Goal: Register for event/course

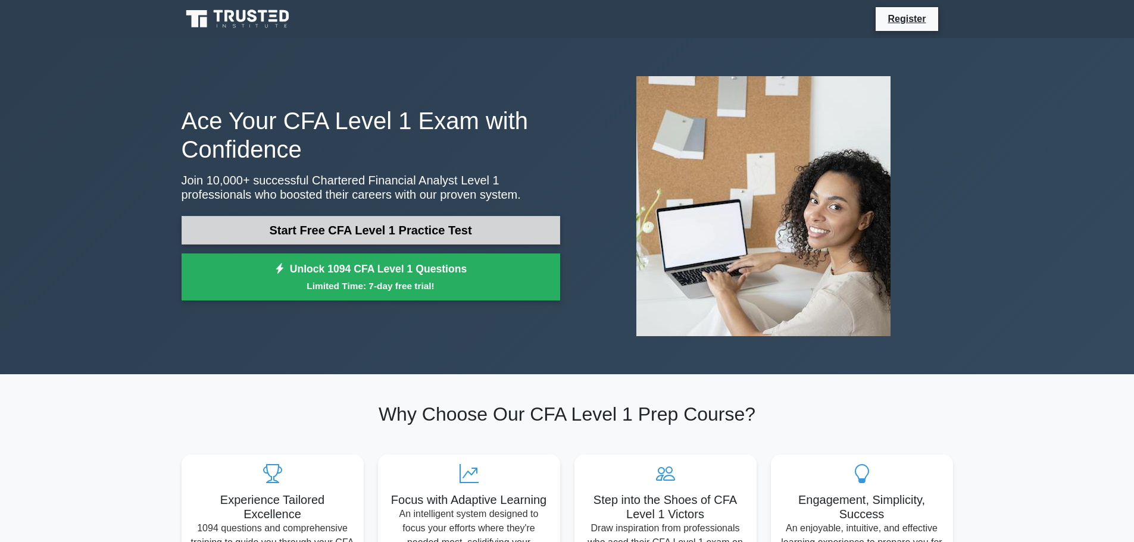
click at [354, 237] on link "Start Free CFA Level 1 Practice Test" at bounding box center [371, 230] width 379 height 29
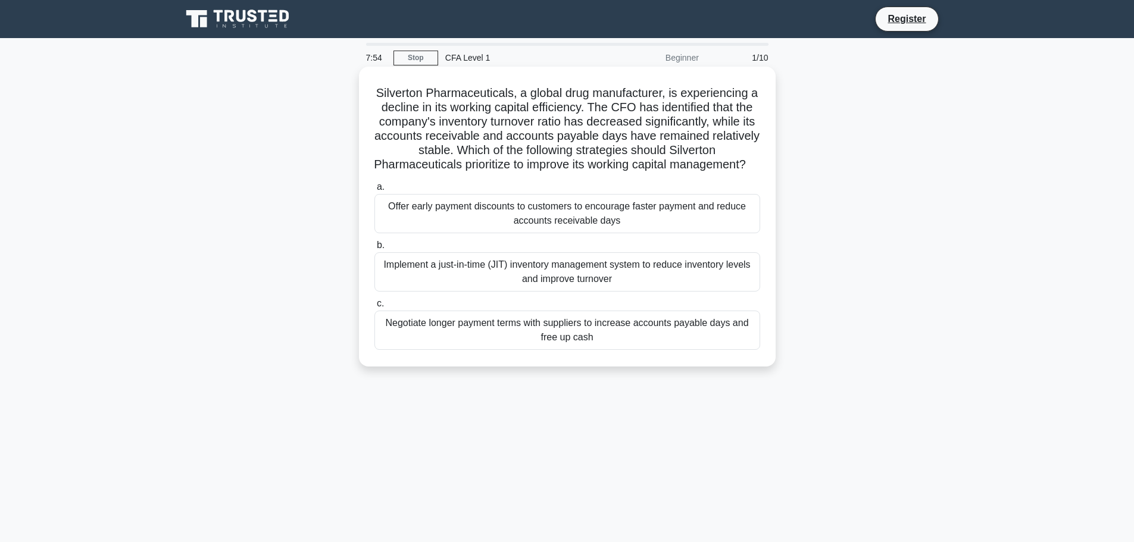
click at [557, 285] on div "Implement a just-in-time (JIT) inventory management system to reduce inventory …" at bounding box center [567, 271] width 386 height 39
click at [374, 249] on input "b. Implement a just-in-time (JIT) inventory management system to reduce invento…" at bounding box center [374, 246] width 0 height 8
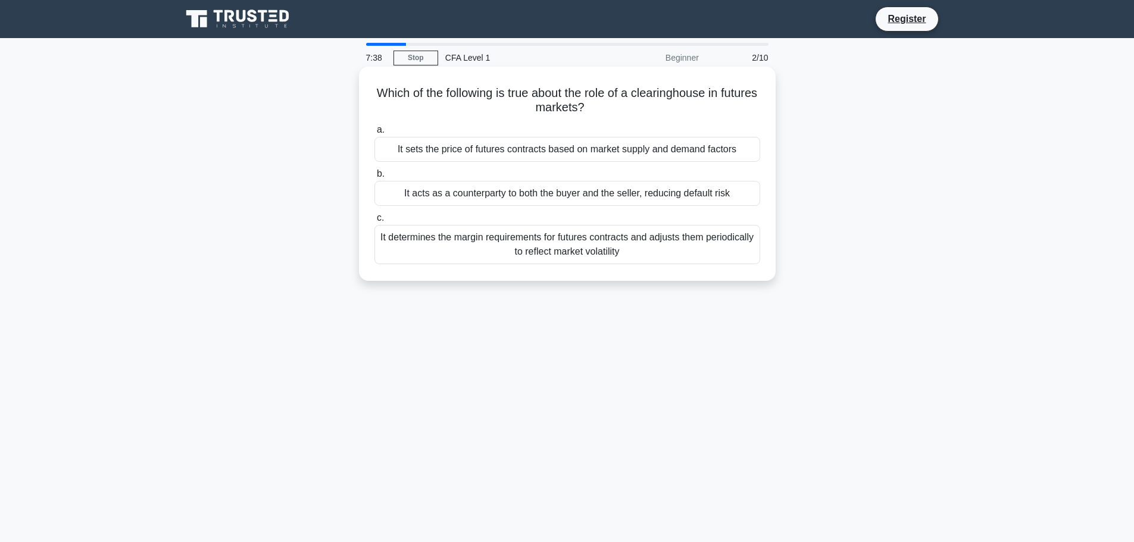
click at [556, 245] on div "It determines the margin requirements for futures contracts and adjusts them pe…" at bounding box center [567, 244] width 386 height 39
click at [374, 222] on input "c. It determines the margin requirements for futures contracts and adjusts them…" at bounding box center [374, 218] width 0 height 8
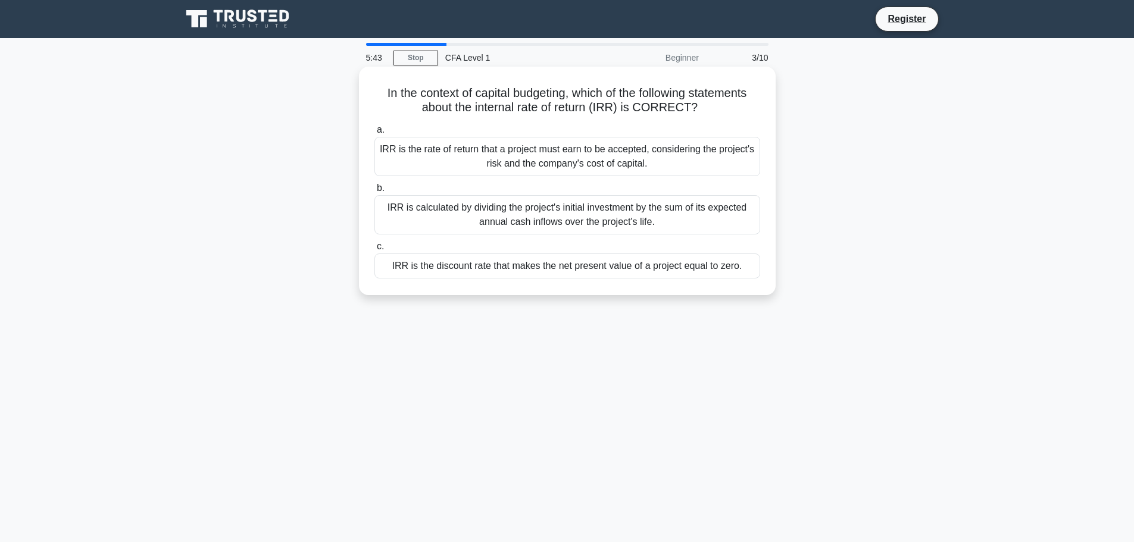
click at [601, 215] on div "IRR is calculated by dividing the project's initial investment by the sum of it…" at bounding box center [567, 214] width 386 height 39
click at [374, 192] on input "b. IRR is calculated by dividing the project's initial investment by the sum of…" at bounding box center [374, 189] width 0 height 8
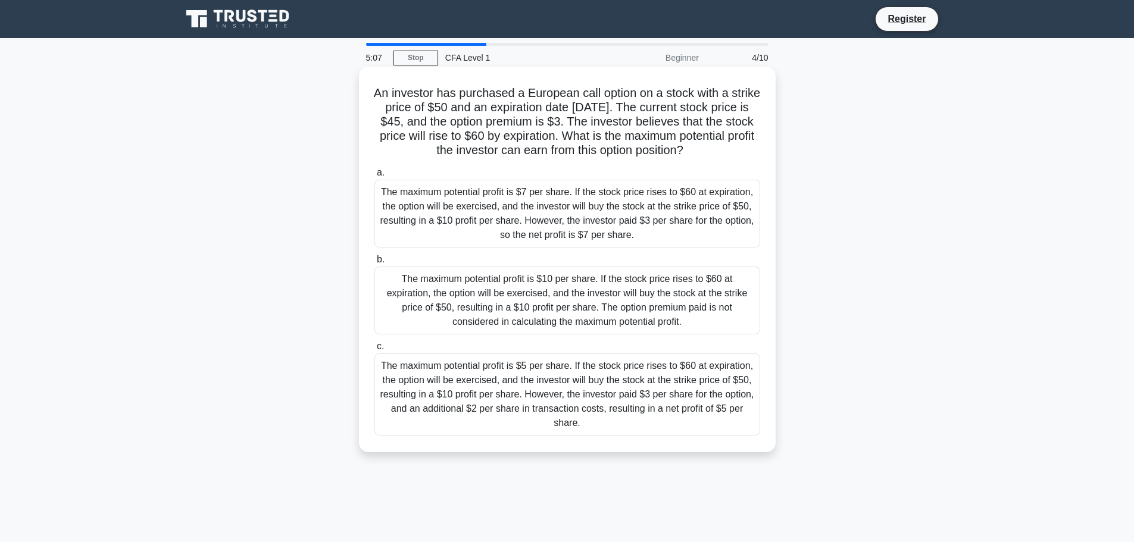
click at [575, 217] on div "The maximum potential profit is $7 per share. If the stock price rises to $60 a…" at bounding box center [567, 214] width 386 height 68
click at [374, 177] on input "a. The maximum potential profit is $7 per share. If the stock price rises to $6…" at bounding box center [374, 173] width 0 height 8
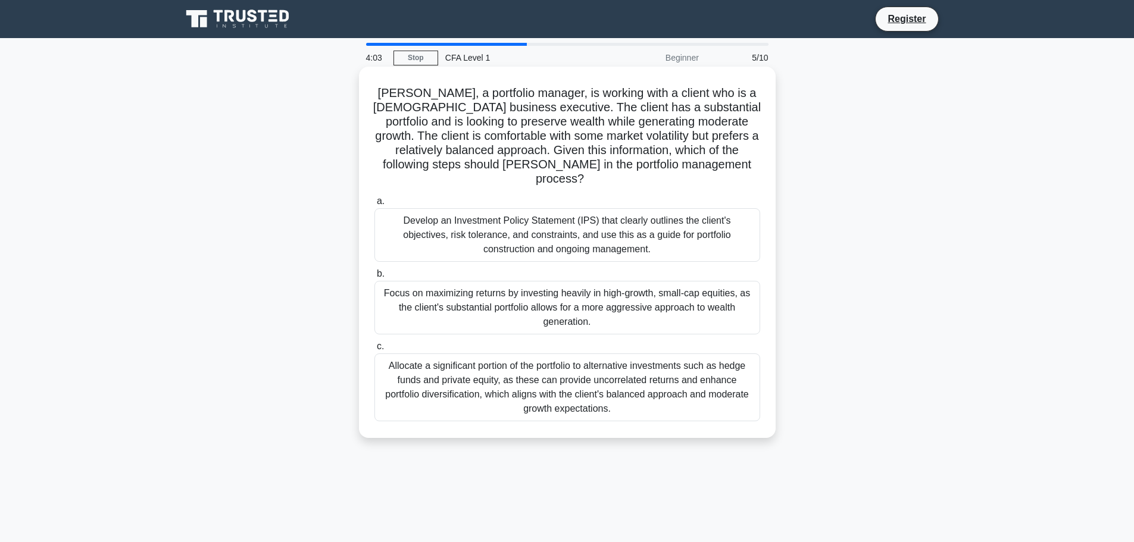
click at [572, 214] on div "Develop an Investment Policy Statement (IPS) that clearly outlines the client's…" at bounding box center [567, 235] width 386 height 54
click at [374, 205] on input "a. Develop an Investment Policy Statement (IPS) that clearly outlines the clien…" at bounding box center [374, 202] width 0 height 8
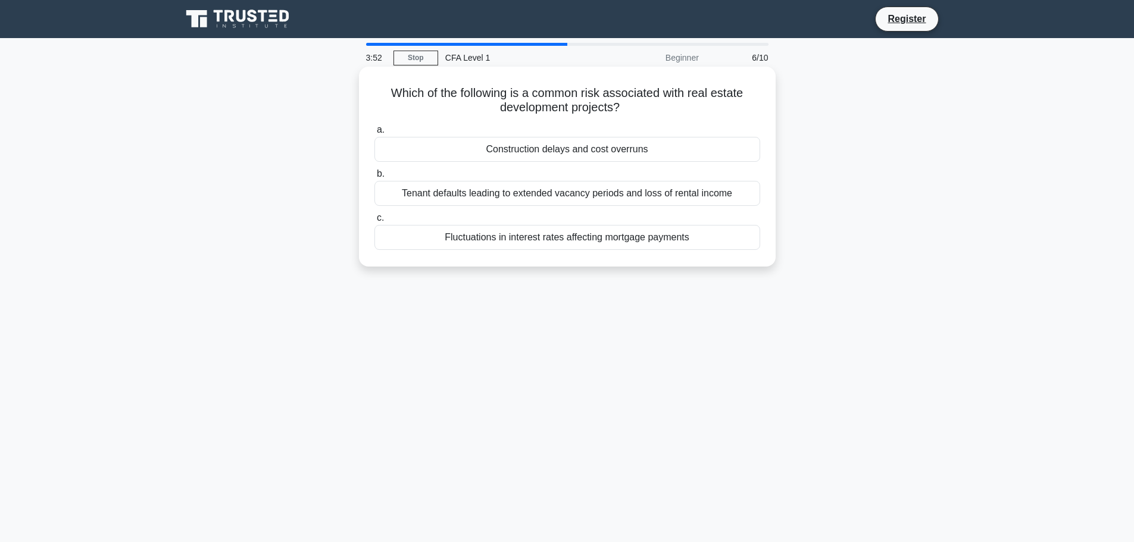
click at [576, 148] on div "Construction delays and cost overruns" at bounding box center [567, 149] width 386 height 25
click at [374, 134] on input "a. Construction delays and cost overruns" at bounding box center [374, 130] width 0 height 8
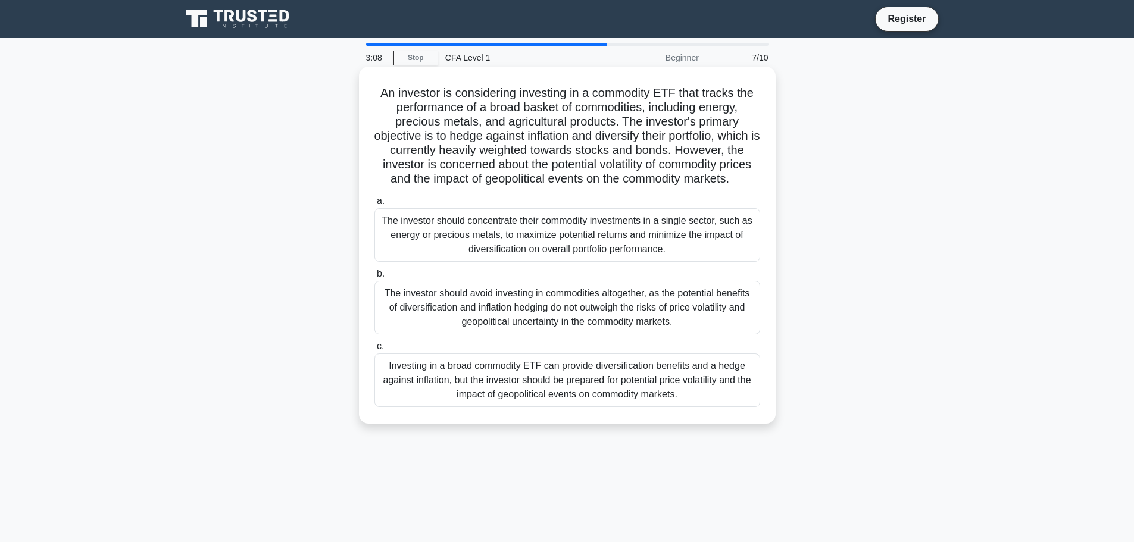
click at [530, 232] on div "The investor should concentrate their commodity investments in a single sector,…" at bounding box center [567, 235] width 386 height 54
click at [374, 205] on input "a. The investor should concentrate their commodity investments in a single sect…" at bounding box center [374, 202] width 0 height 8
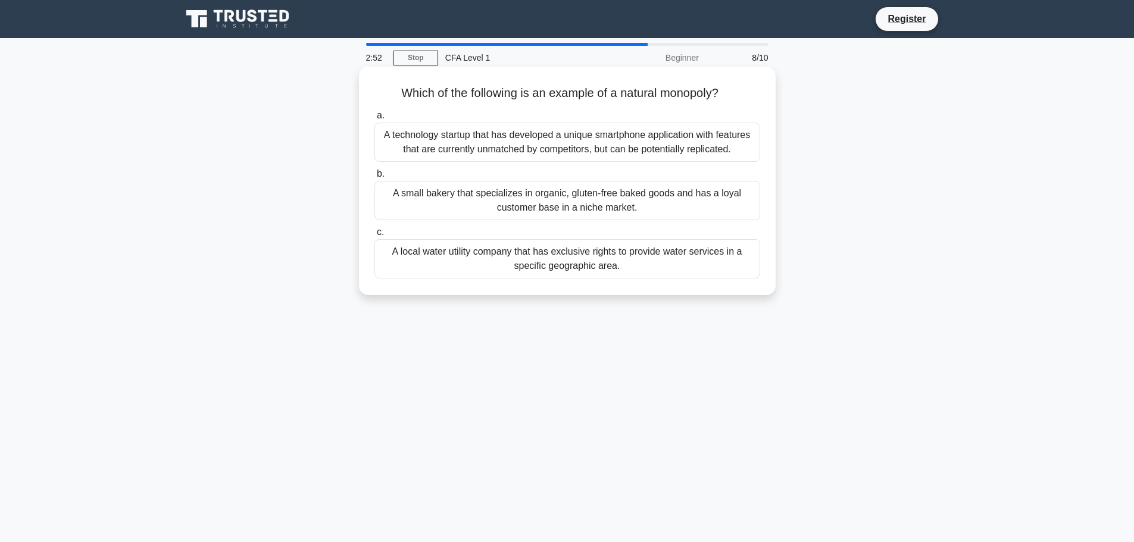
click at [587, 259] on div "A local water utility company that has exclusive rights to provide water servic…" at bounding box center [567, 258] width 386 height 39
click at [374, 236] on input "c. A local water utility company that has exclusive rights to provide water ser…" at bounding box center [374, 233] width 0 height 8
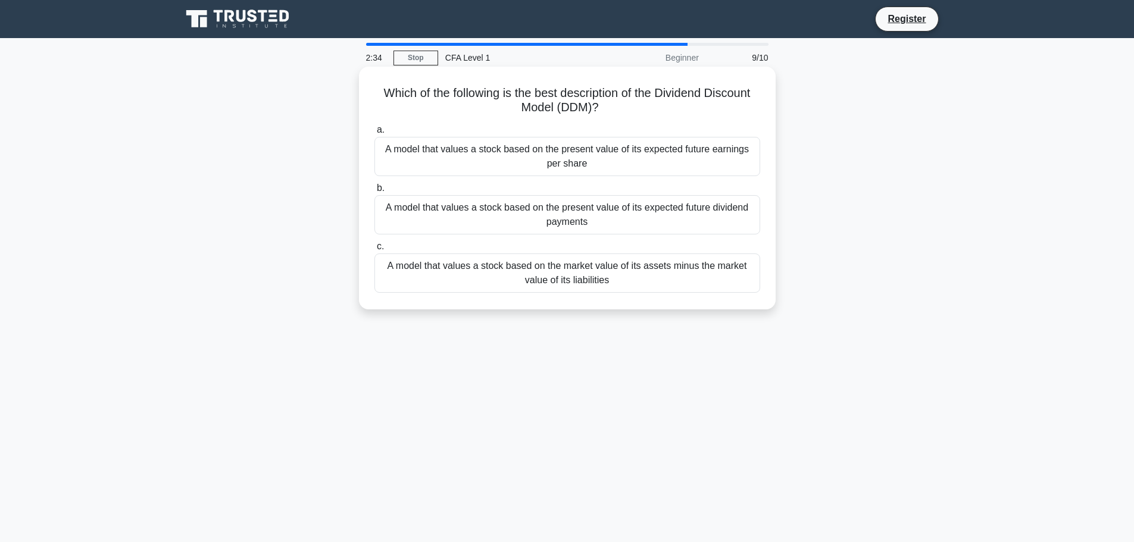
click at [545, 215] on div "A model that values a stock based on the present value of its expected future d…" at bounding box center [567, 214] width 386 height 39
click at [374, 192] on input "b. A model that values a stock based on the present value of its expected futur…" at bounding box center [374, 189] width 0 height 8
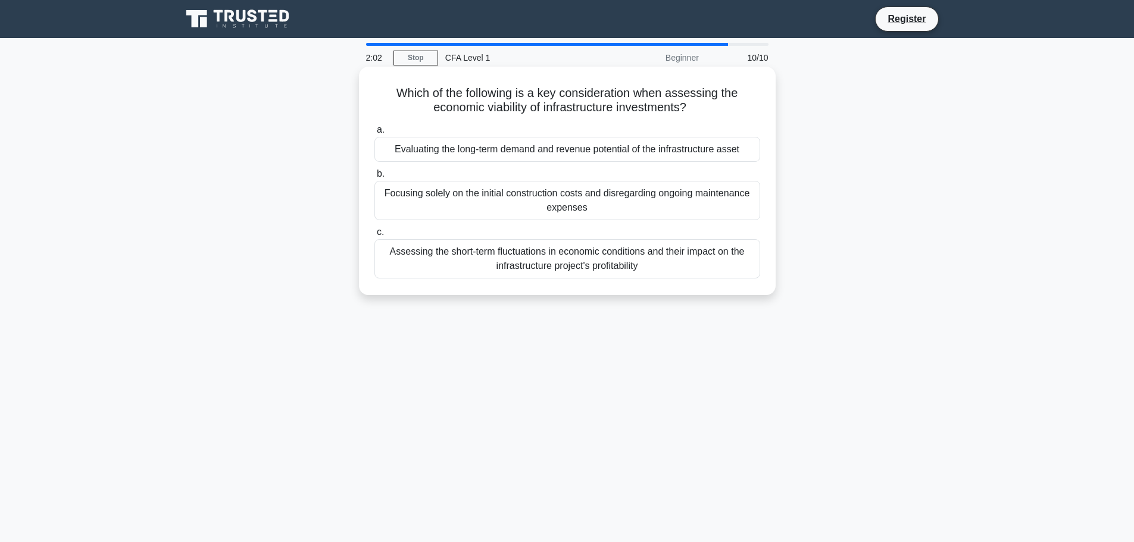
drag, startPoint x: 585, startPoint y: 154, endPoint x: 578, endPoint y: 154, distance: 7.2
click at [585, 154] on div "Evaluating the long-term demand and revenue potential of the infrastructure ass…" at bounding box center [567, 149] width 386 height 25
click at [374, 134] on input "a. Evaluating the long-term demand and revenue potential of the infrastructure …" at bounding box center [374, 130] width 0 height 8
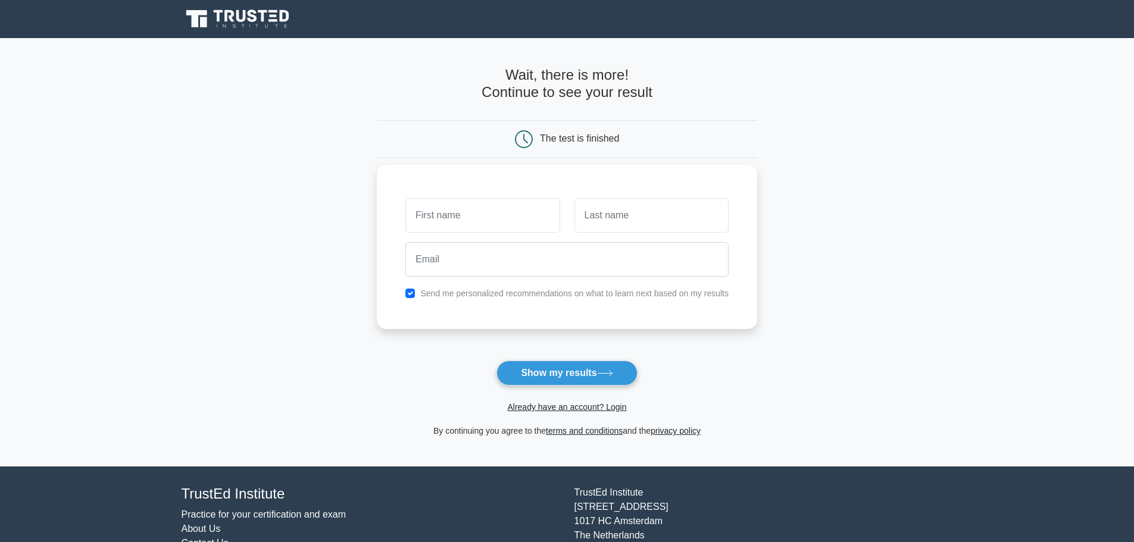
click at [460, 211] on input "text" at bounding box center [482, 215] width 154 height 35
type input "[PERSON_NAME]"
click at [630, 218] on input "text" at bounding box center [651, 215] width 154 height 35
type input "[PERSON_NAME]"
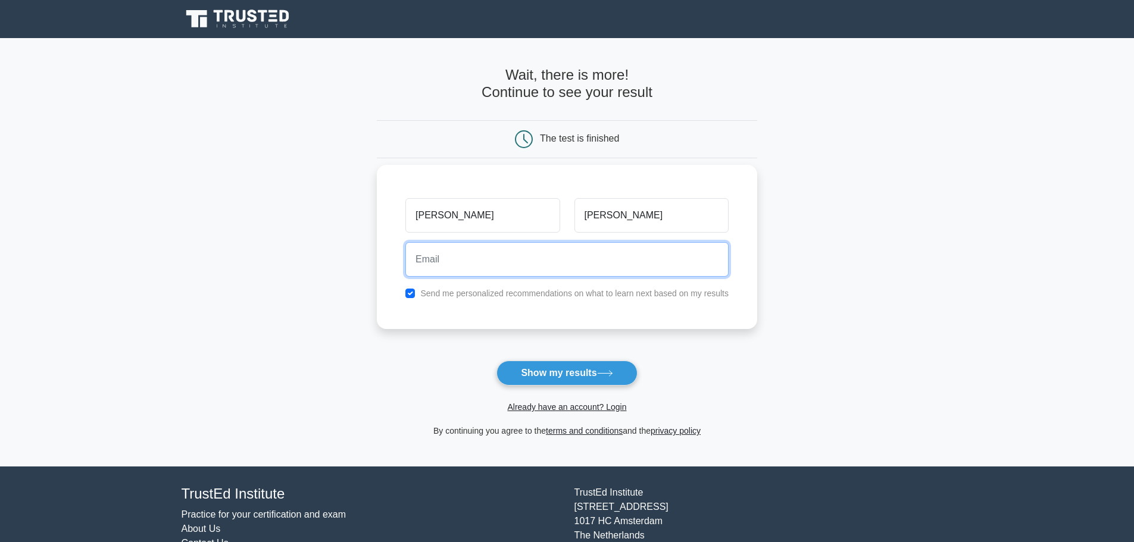
click at [537, 260] on input "email" at bounding box center [566, 259] width 323 height 35
type input "[EMAIL_ADDRESS][PERSON_NAME][DOMAIN_NAME]"
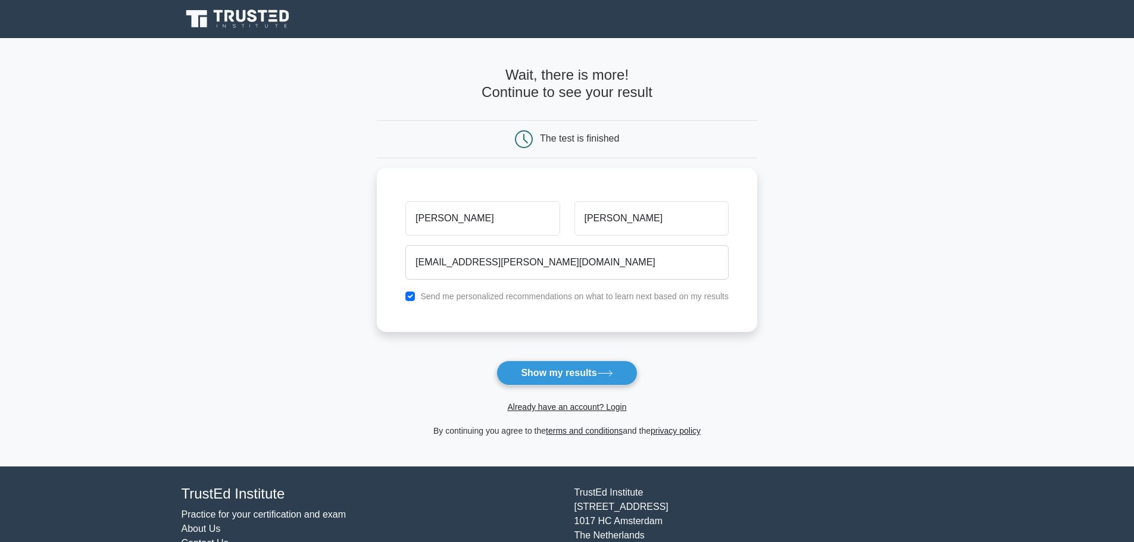
click at [532, 379] on button "Show my results" at bounding box center [566, 373] width 140 height 25
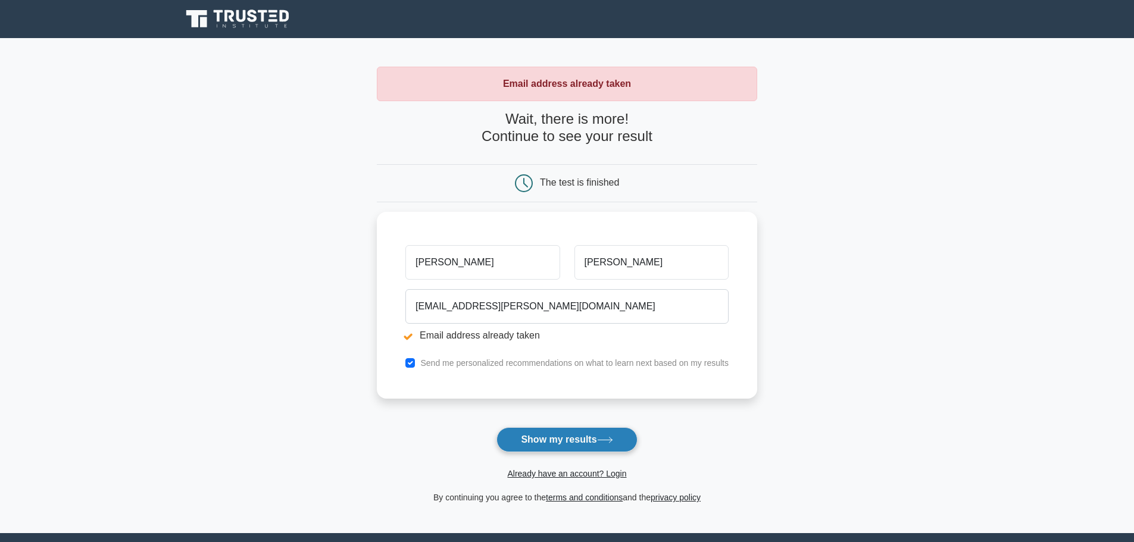
click at [589, 436] on button "Show my results" at bounding box center [566, 439] width 140 height 25
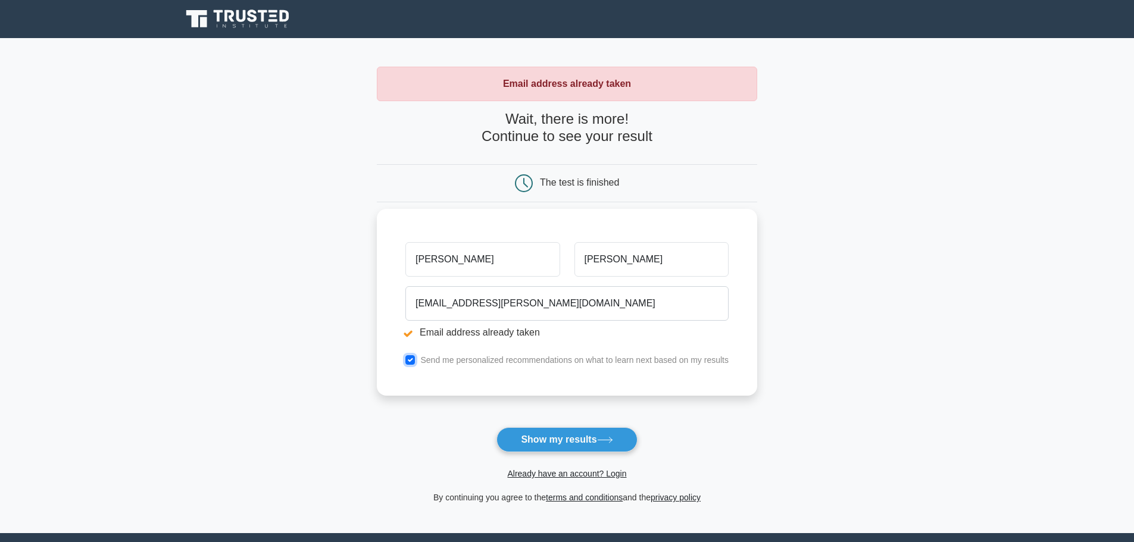
click at [409, 358] on input "checkbox" at bounding box center [410, 360] width 10 height 10
click at [409, 360] on input "checkbox" at bounding box center [410, 360] width 10 height 10
checkbox input "true"
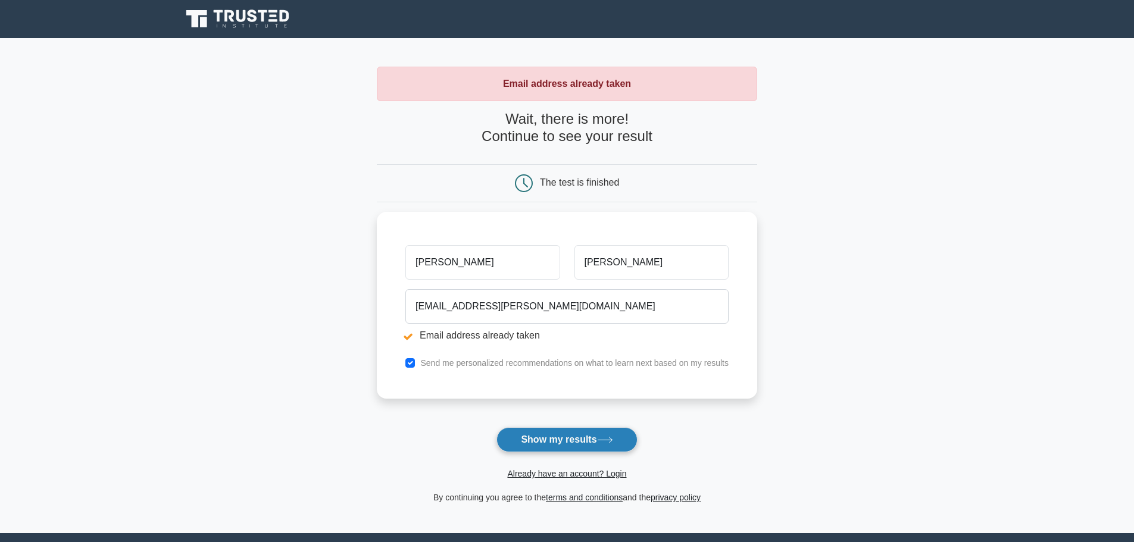
click at [551, 437] on button "Show my results" at bounding box center [566, 439] width 140 height 25
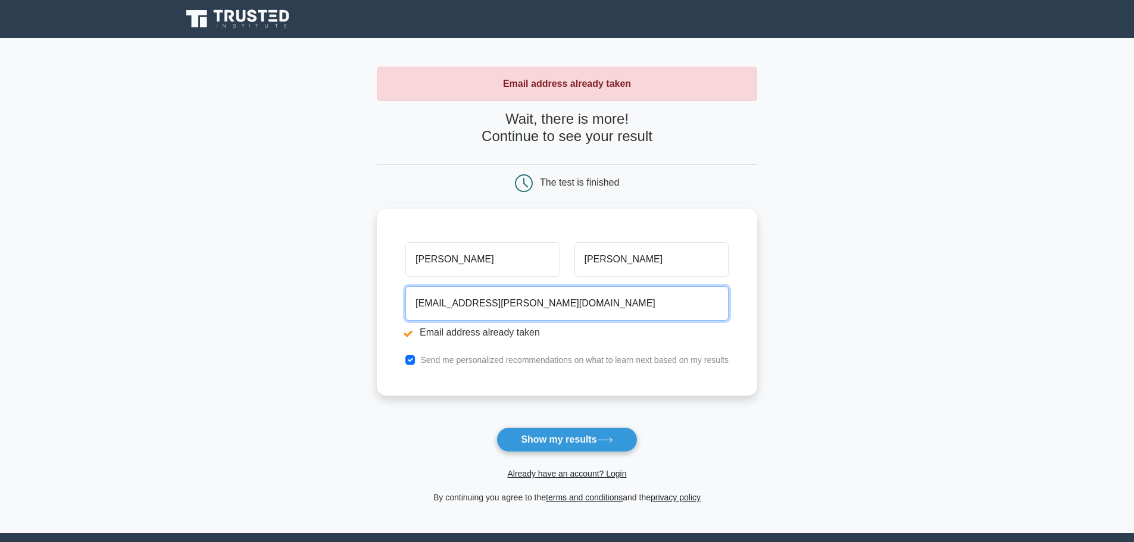
click at [536, 300] on input "[EMAIL_ADDRESS][PERSON_NAME][DOMAIN_NAME]" at bounding box center [566, 303] width 323 height 35
type input "NC.DAVID@HOTMAIL.COM"
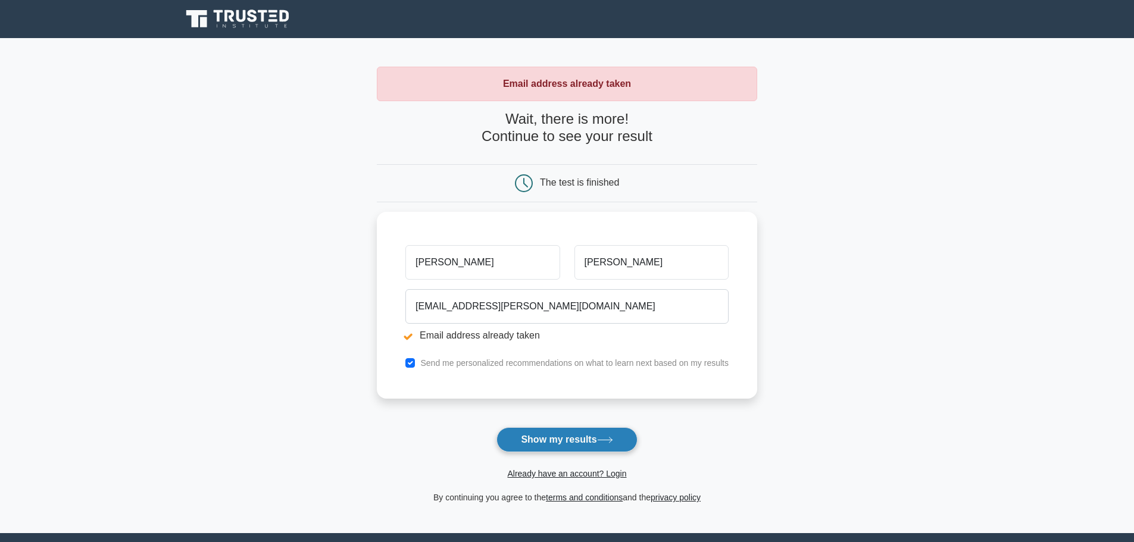
click at [551, 435] on button "Show my results" at bounding box center [566, 439] width 140 height 25
click at [610, 476] on link "Already have an account? Login" at bounding box center [566, 474] width 119 height 10
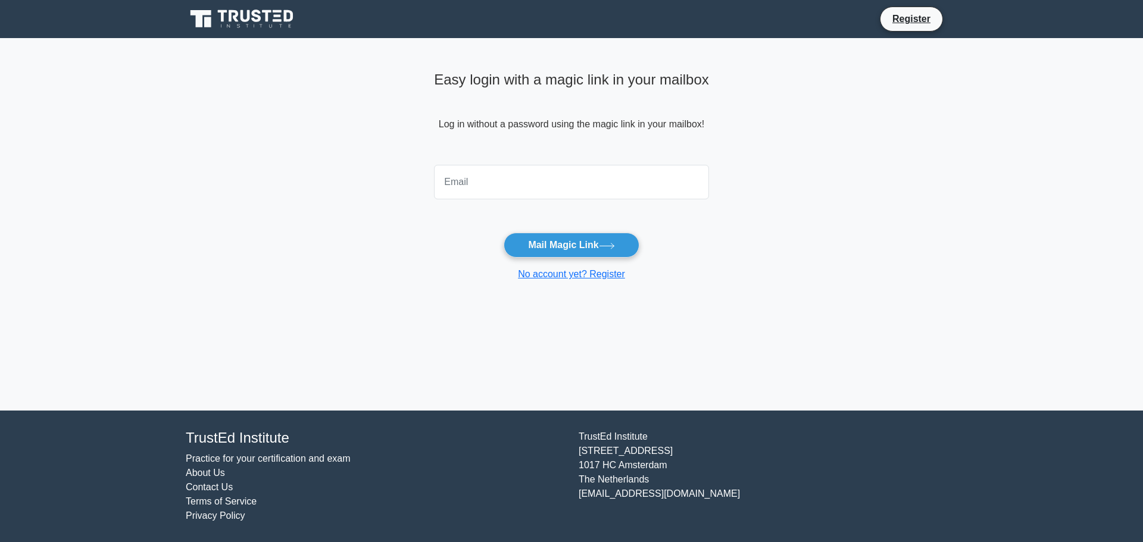
drag, startPoint x: 455, startPoint y: 180, endPoint x: 495, endPoint y: 184, distance: 40.1
click at [457, 180] on input "email" at bounding box center [571, 182] width 275 height 35
type input "nc.david@hotmail.com"
click at [549, 249] on button "Mail Magic Link" at bounding box center [571, 245] width 135 height 25
